Goal: Information Seeking & Learning: Learn about a topic

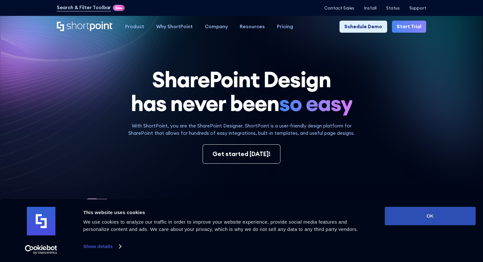
click at [414, 213] on button "OK" at bounding box center [430, 216] width 91 height 18
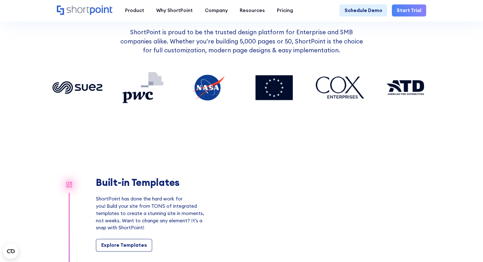
scroll to position [442, 0]
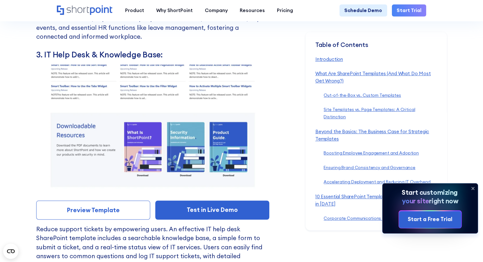
scroll to position [3269, 0]
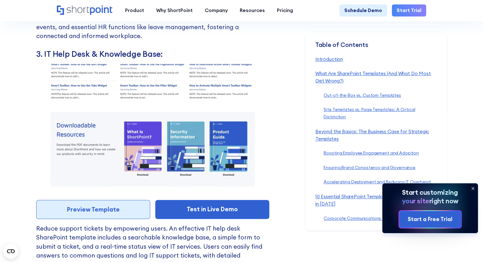
click at [95, 219] on link "Preview Template" at bounding box center [93, 209] width 114 height 19
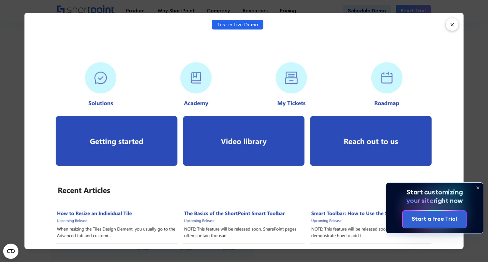
scroll to position [0, 0]
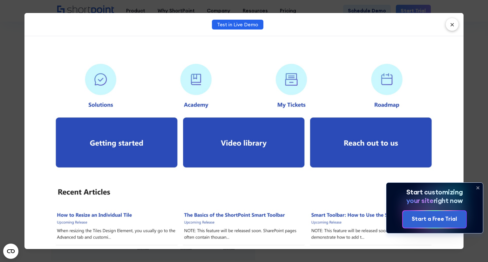
click at [0, 143] on div "Test in Live Demo ×" at bounding box center [244, 131] width 488 height 262
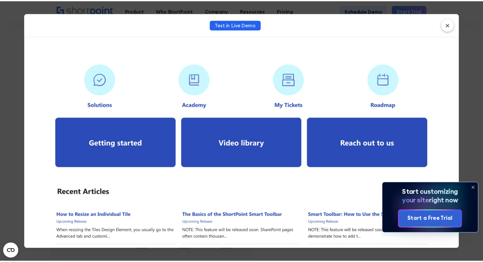
scroll to position [3269, 0]
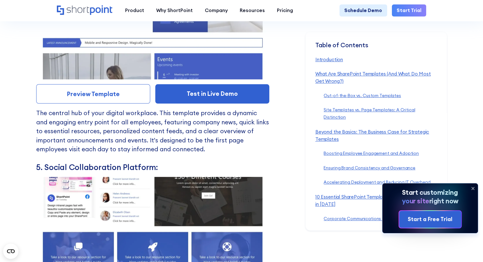
scroll to position [3614, 0]
